Goal: Communication & Community: Ask a question

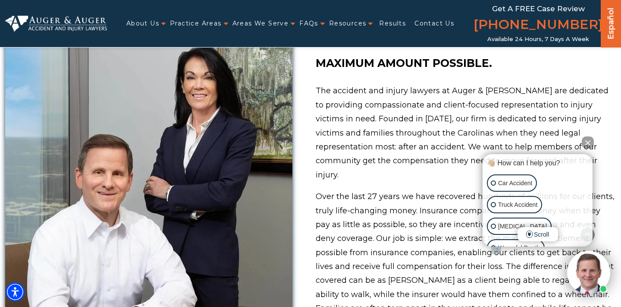
scroll to position [425, 0]
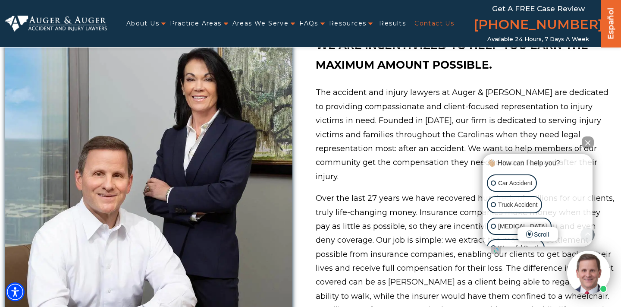
click at [429, 22] on link "Contact Us" at bounding box center [434, 24] width 40 height 18
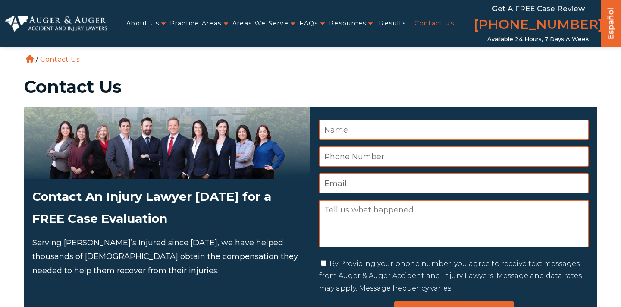
scroll to position [44, 0]
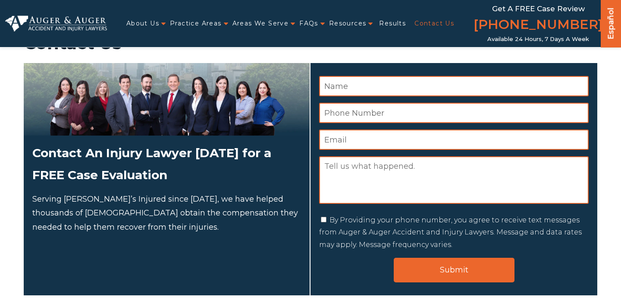
click at [411, 186] on textarea "Message" at bounding box center [453, 179] width 269 height 47
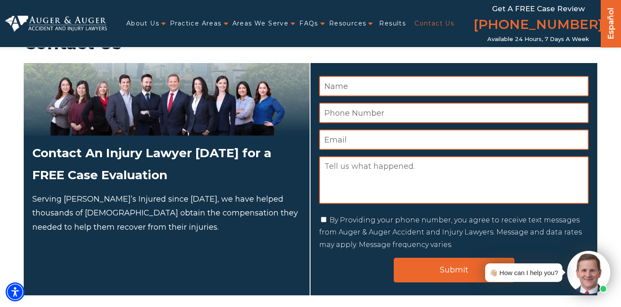
paste textarea "http://augerlaw.com"
type textarea "http://augerlaw.com"
click at [435, 170] on textarea "Message" at bounding box center [453, 179] width 269 height 47
paste textarea "My name is Dr. Mohan Kadhiravan, a certified internist practising in India who …"
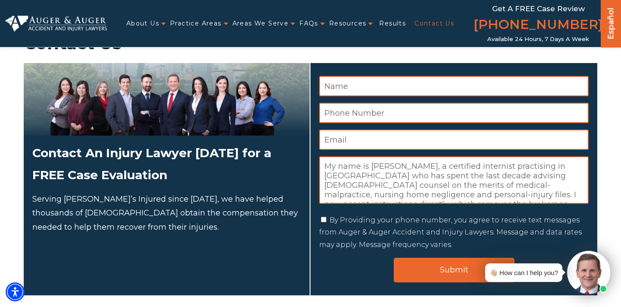
scroll to position [39, 0]
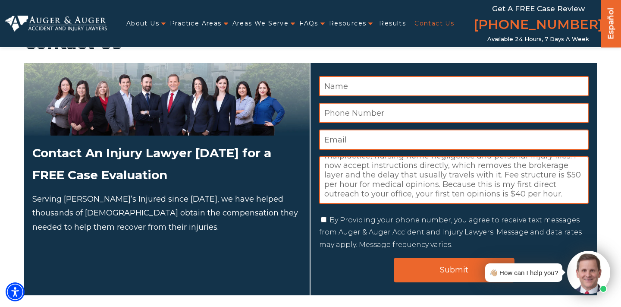
type textarea "My name is Dr. Mohan Kadhiravan, a certified internist practising in India who …"
type input "Kadhiravan Mohan"
type input "drkaddee@gmail.com"
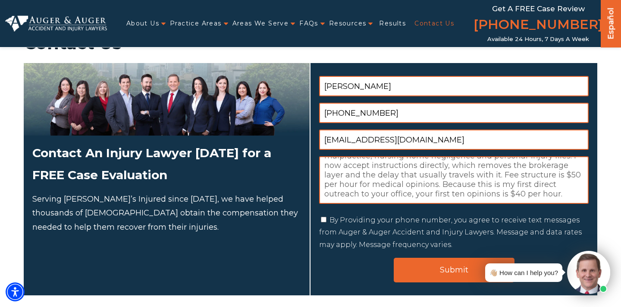
type input "+919176356758"
click at [441, 221] on label "By Providing your phone number, you agree to receive text messages from Auger &…" at bounding box center [450, 232] width 263 height 33
click at [326, 221] on input "By Providing your phone number, you agree to receive text messages from Auger &…" at bounding box center [324, 219] width 6 height 6
checkbox input "true"
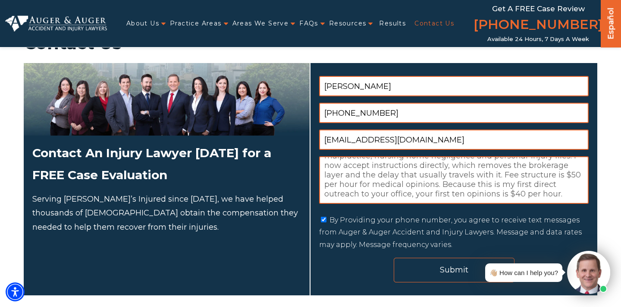
click at [420, 276] on input "Submit" at bounding box center [454, 269] width 121 height 25
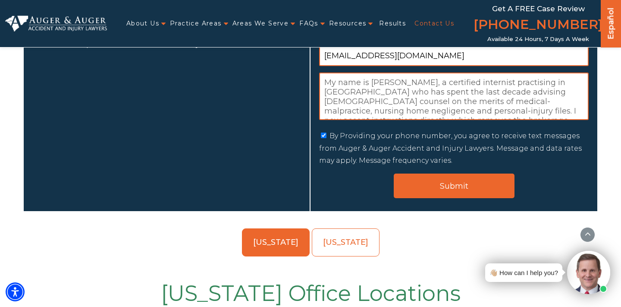
scroll to position [241, 0]
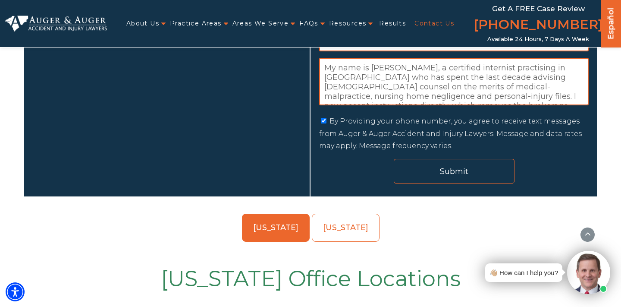
type input "9176356758"
click at [430, 180] on input "Submit" at bounding box center [454, 171] width 121 height 25
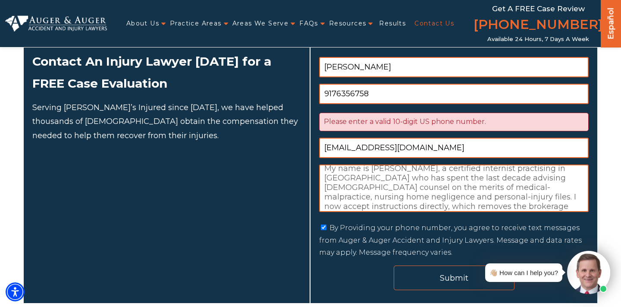
scroll to position [6, 0]
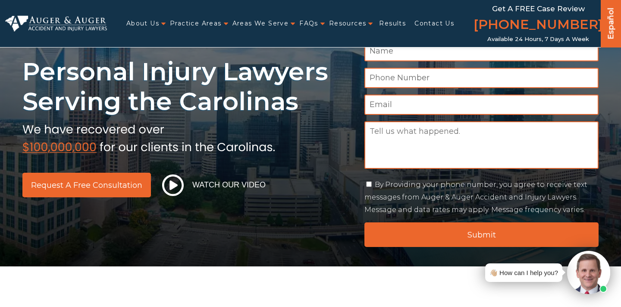
scroll to position [44, 0]
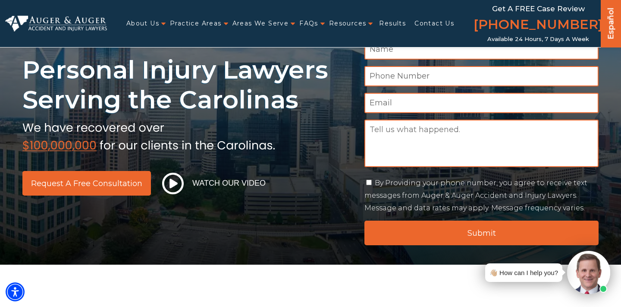
click at [576, 262] on img at bounding box center [588, 272] width 43 height 43
